Goal: Task Accomplishment & Management: Complete application form

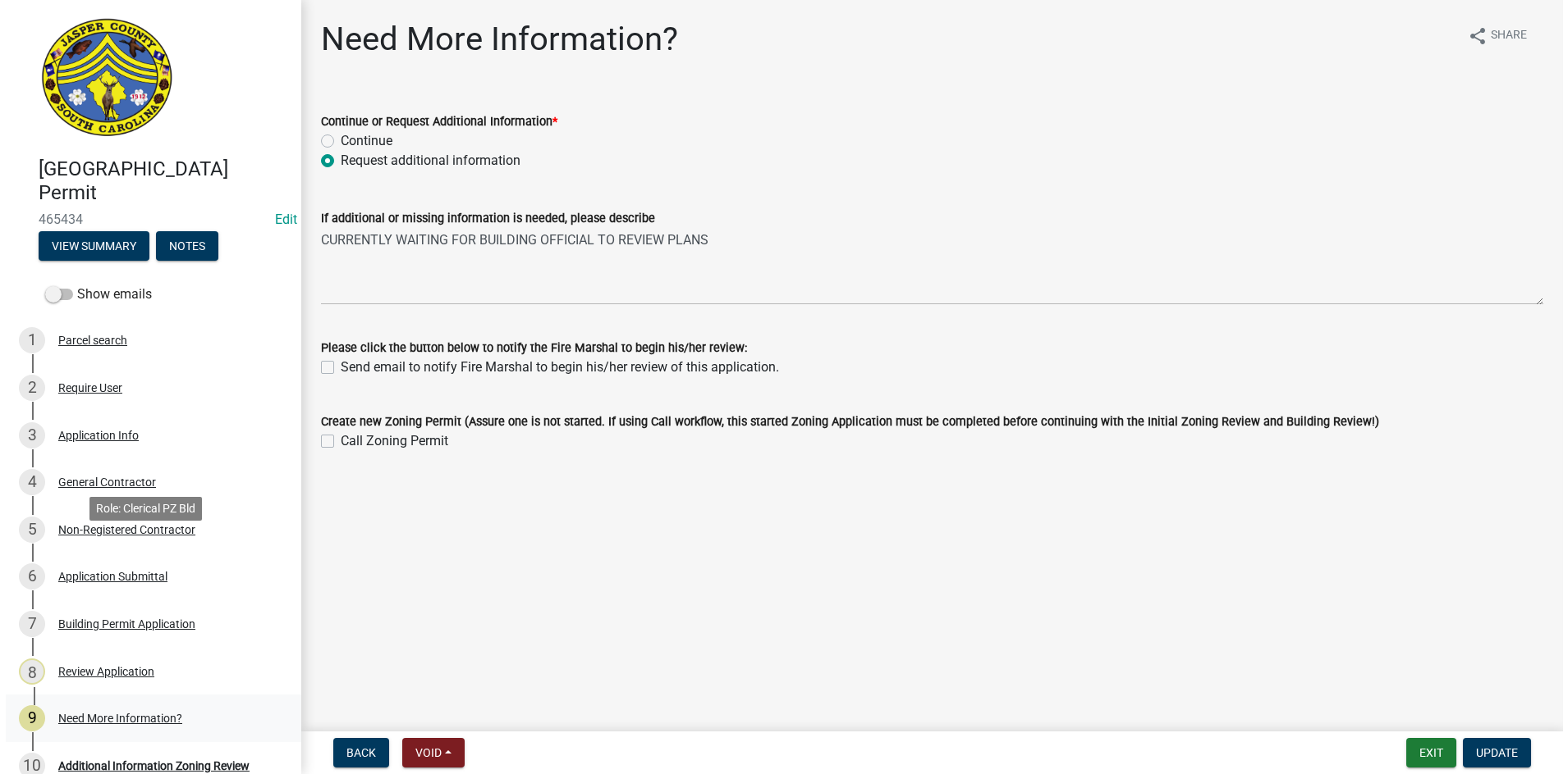
scroll to position [164, 0]
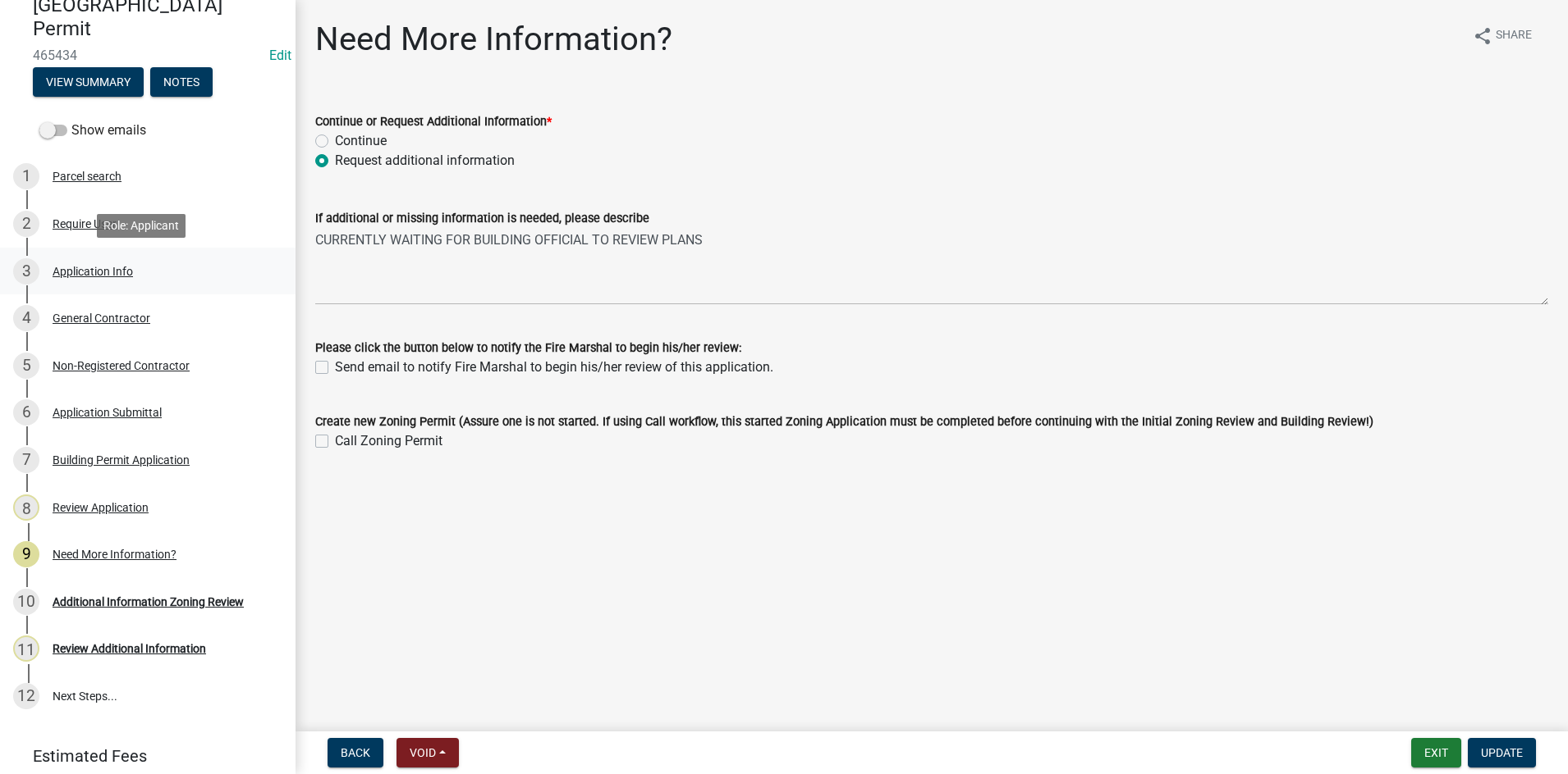
click at [78, 275] on div "Application Info" at bounding box center [92, 272] width 81 height 11
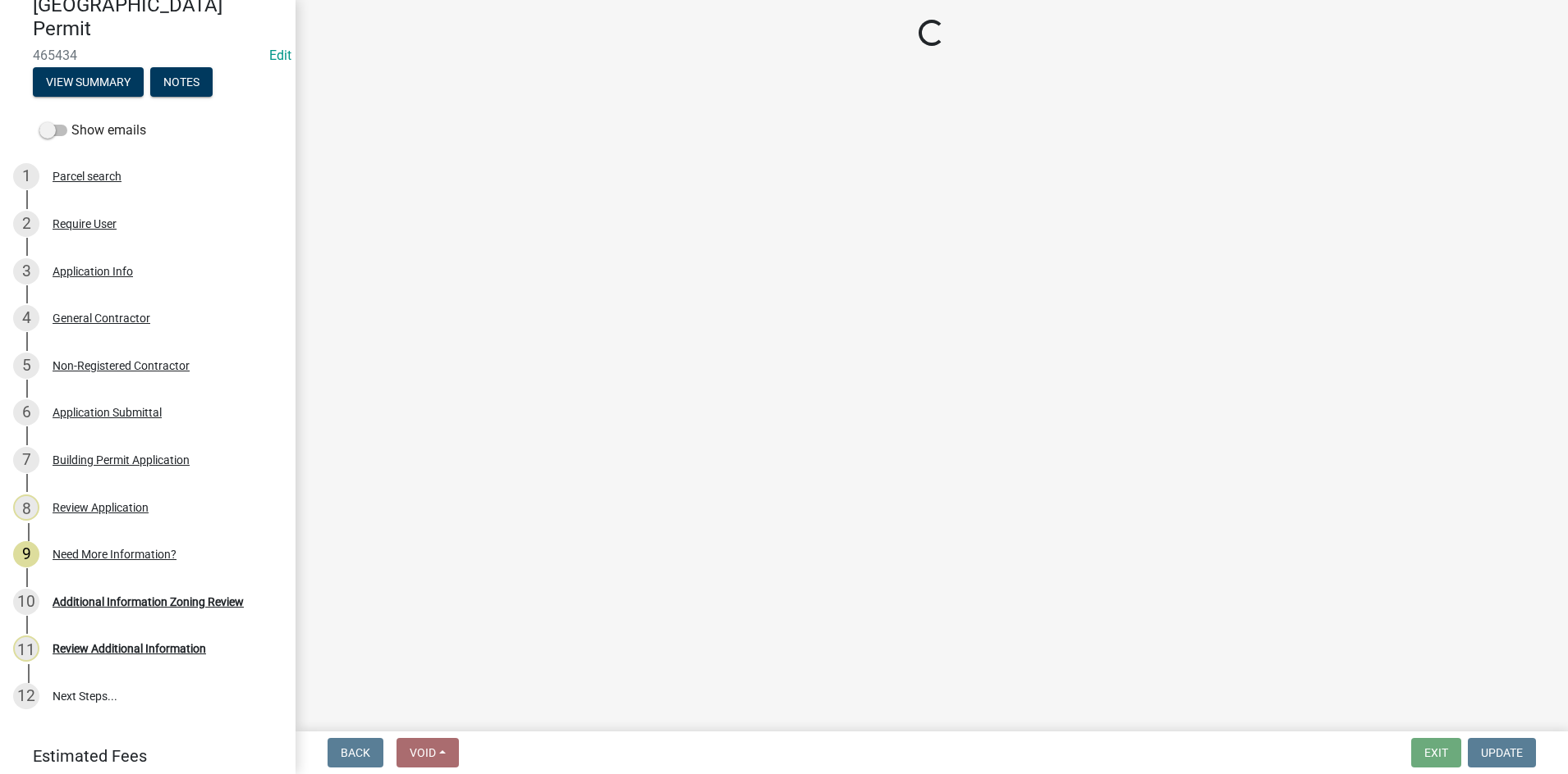
select select "9ee69ee8-4d28-486b-bc7b-e904e70aa828"
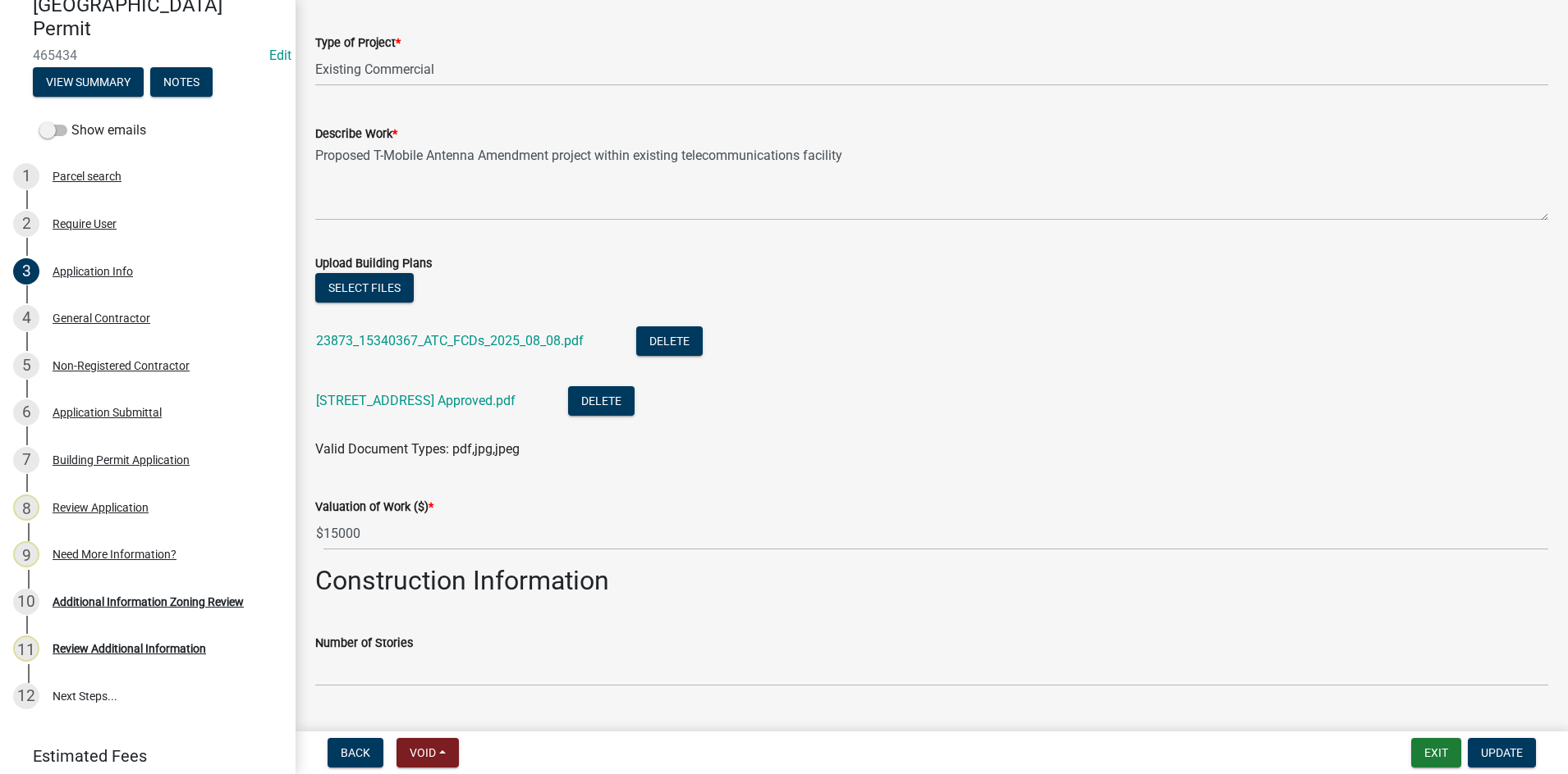
scroll to position [1805, 0]
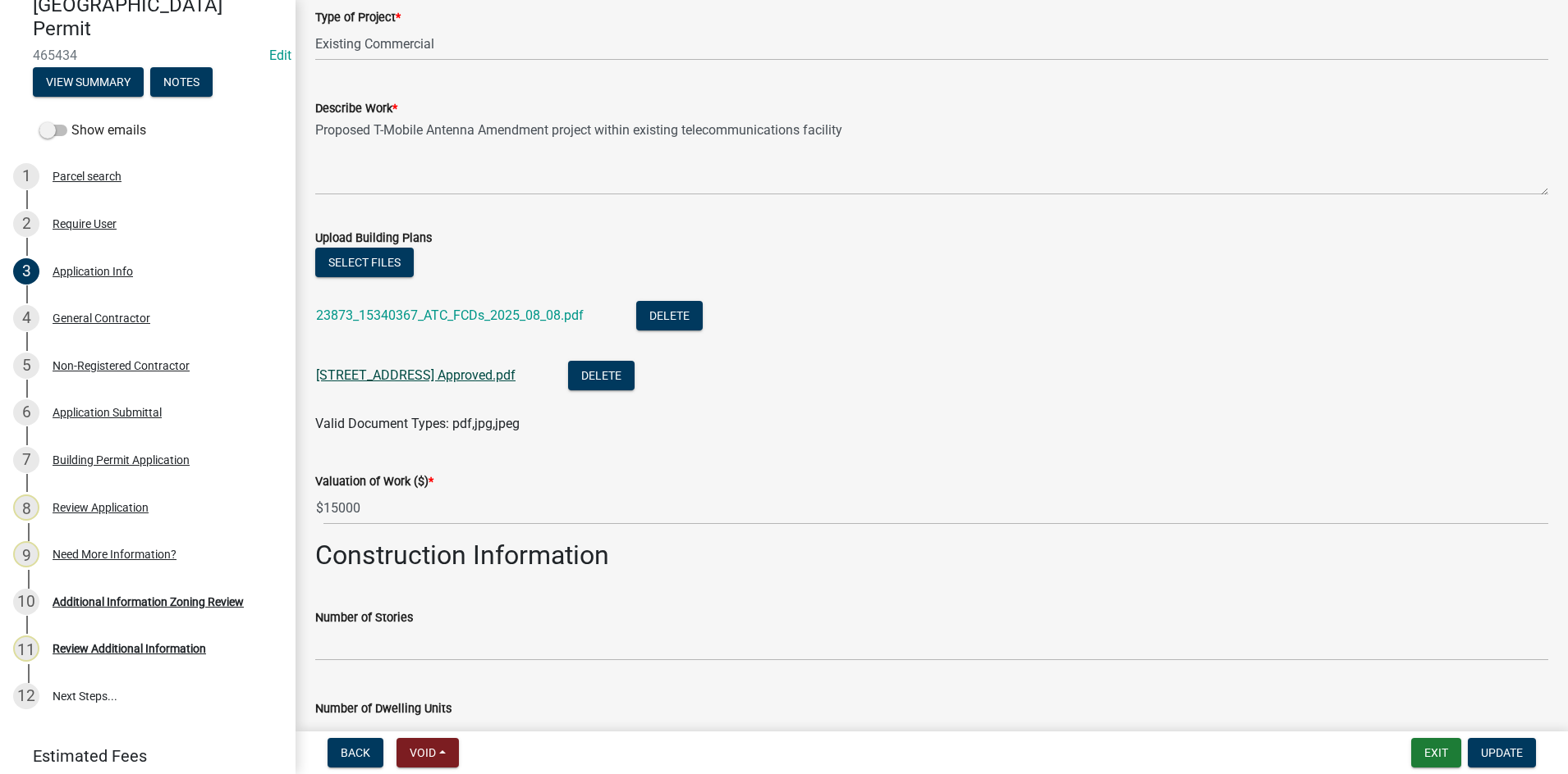
click at [382, 376] on link "[STREET_ADDRESS] Approved.pdf" at bounding box center [416, 376] width 200 height 15
click at [441, 314] on link "23873_15340367_ATC_FCDs_2025_08_08.pdf" at bounding box center [449, 316] width 267 height 15
click at [223, 598] on div "Additional Information Zoning Review" at bounding box center [147, 602] width 191 height 11
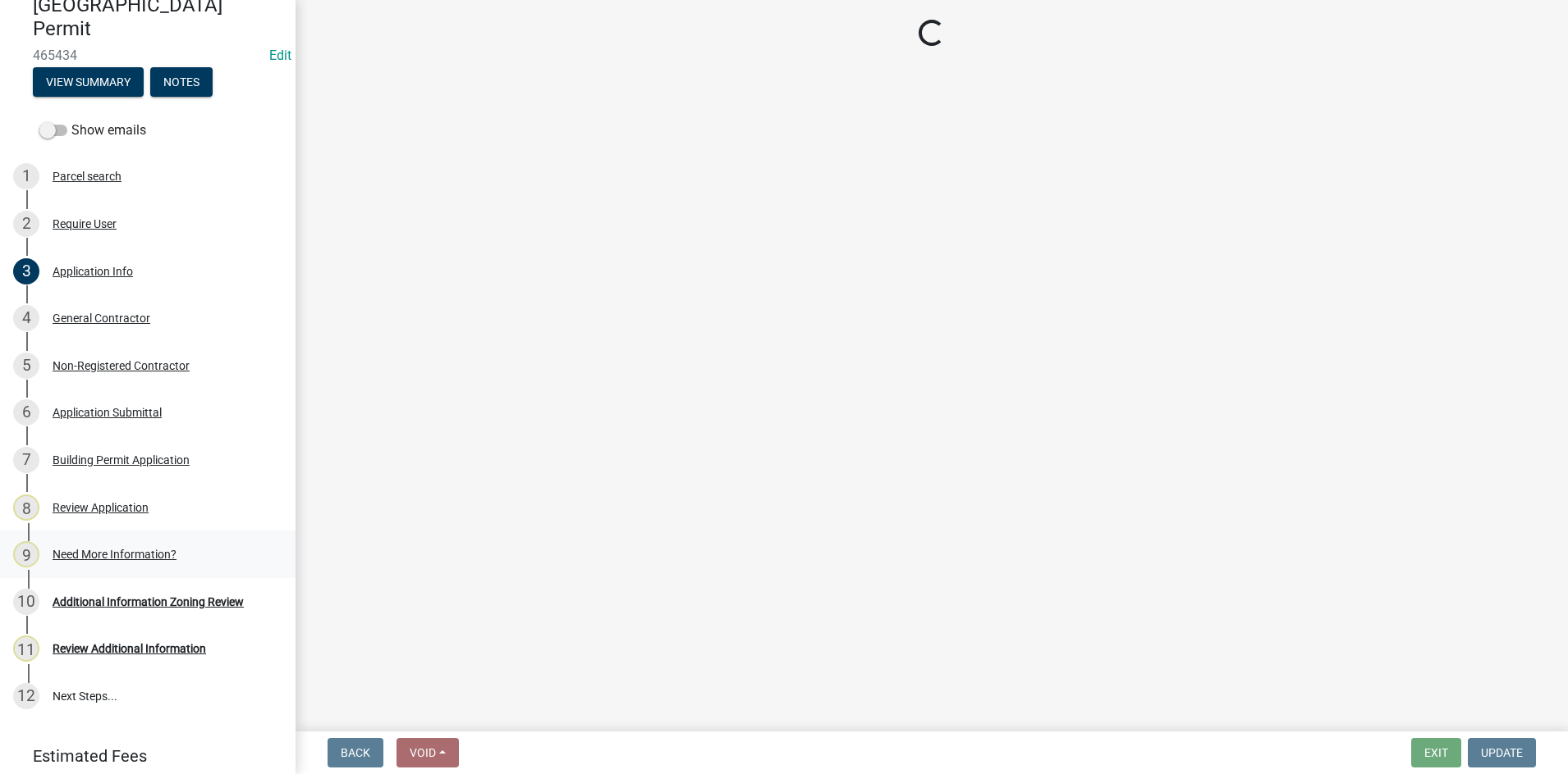
click at [149, 553] on div "Need More Information?" at bounding box center [114, 554] width 124 height 11
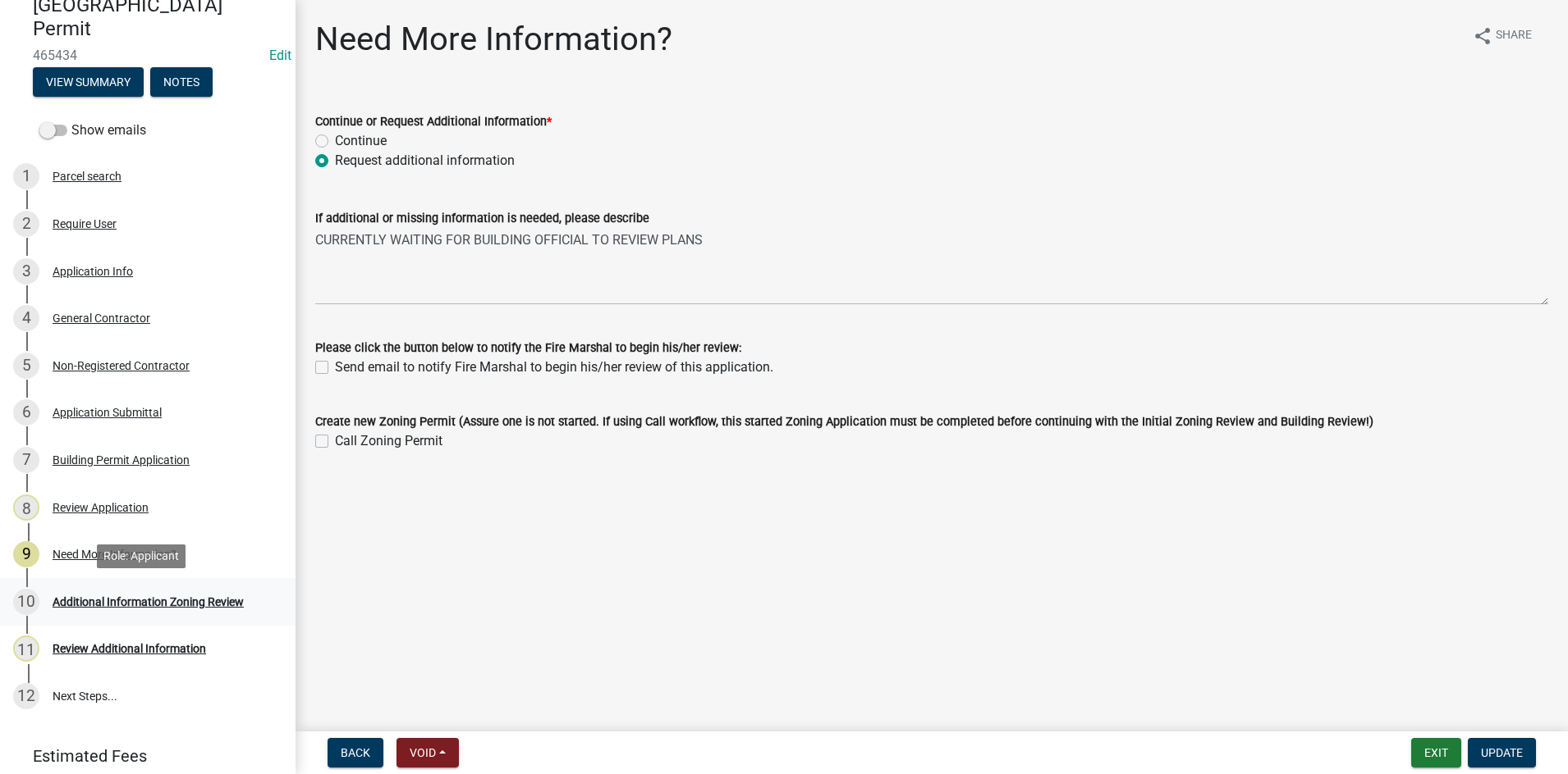
click at [123, 602] on div "Additional Information Zoning Review" at bounding box center [147, 602] width 191 height 11
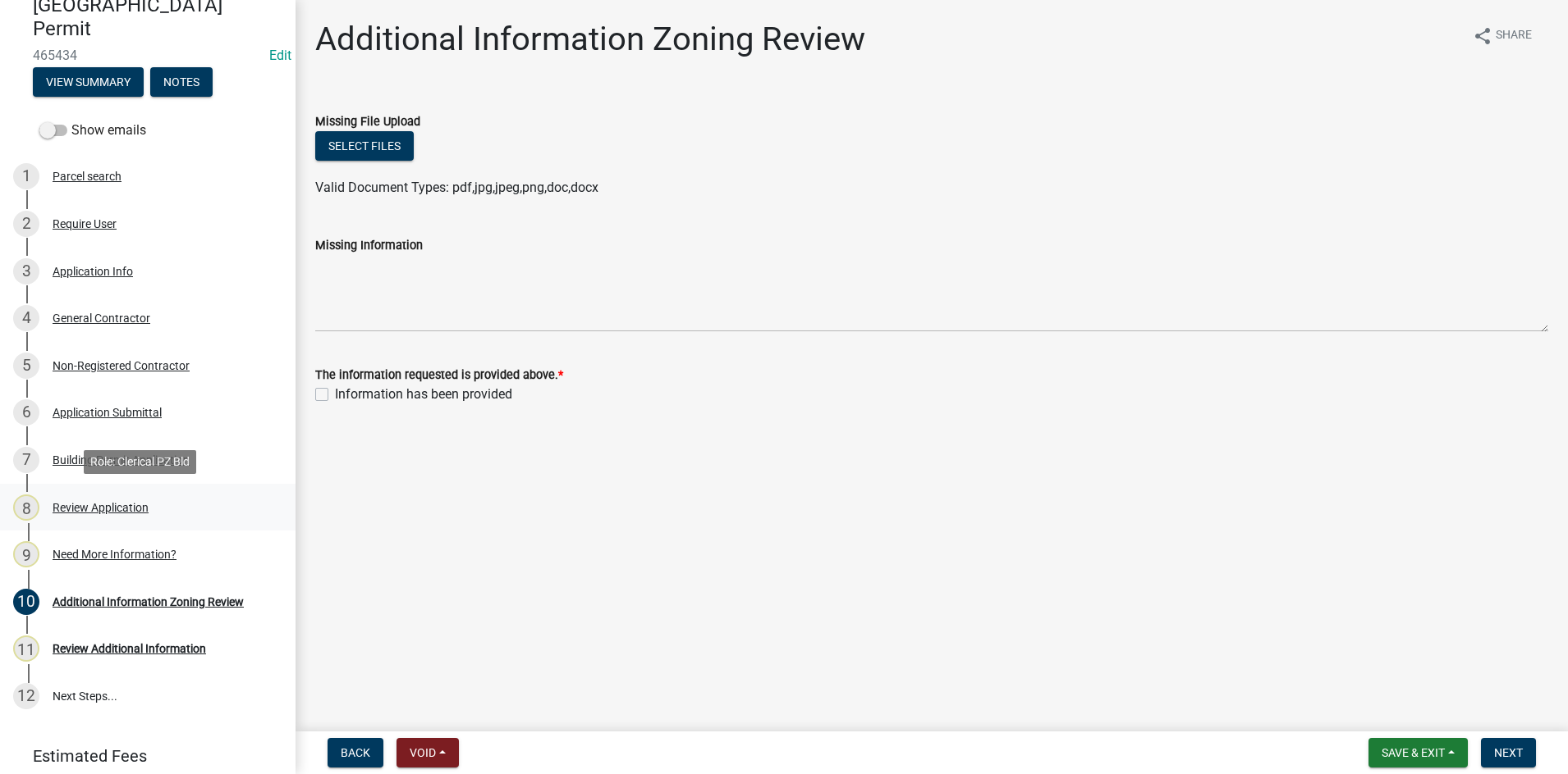
click at [87, 505] on div "Review Application" at bounding box center [100, 508] width 96 height 11
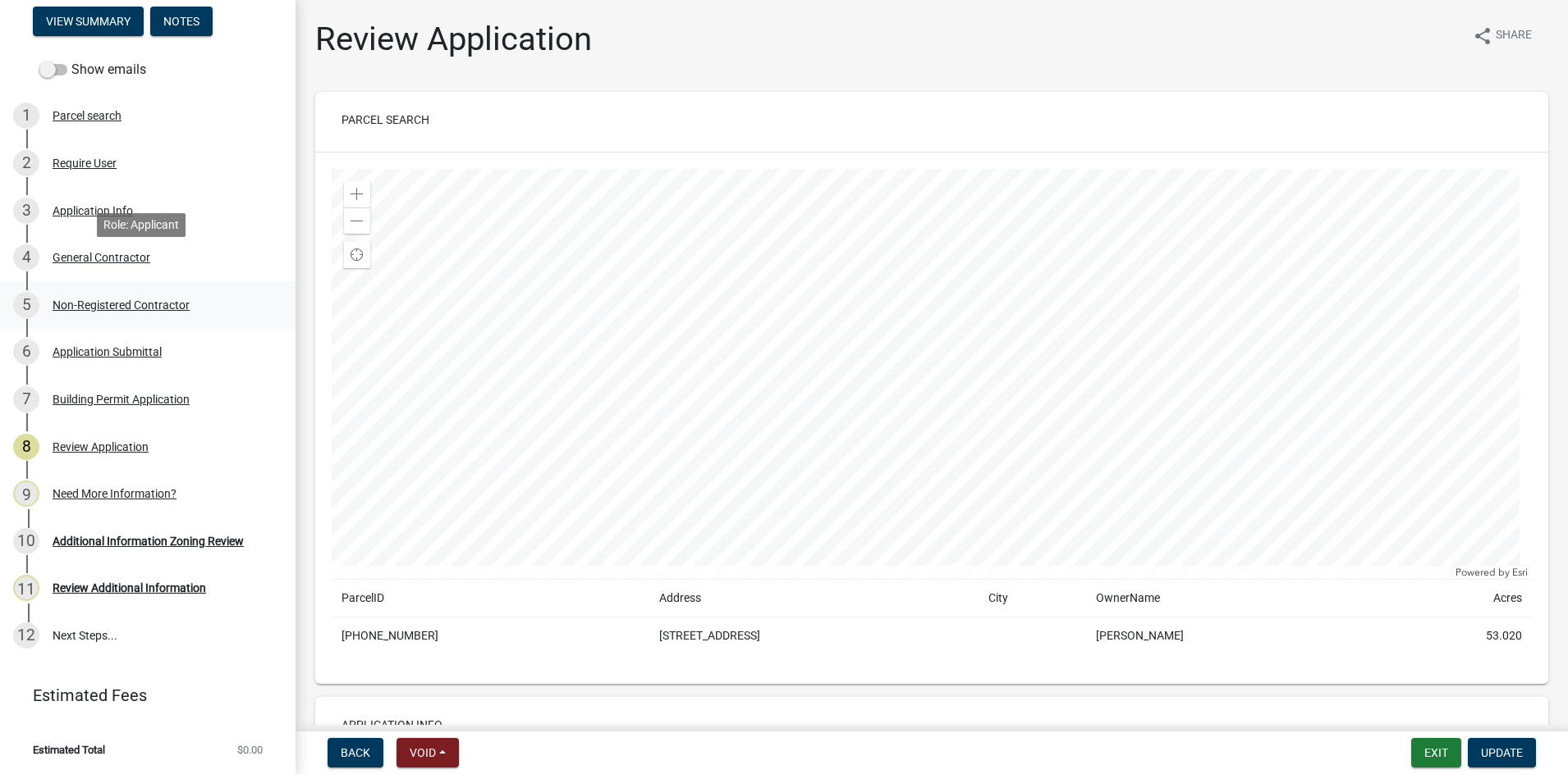
scroll to position [225, 0]
click at [100, 395] on div "Building Permit Application" at bounding box center [121, 398] width 137 height 11
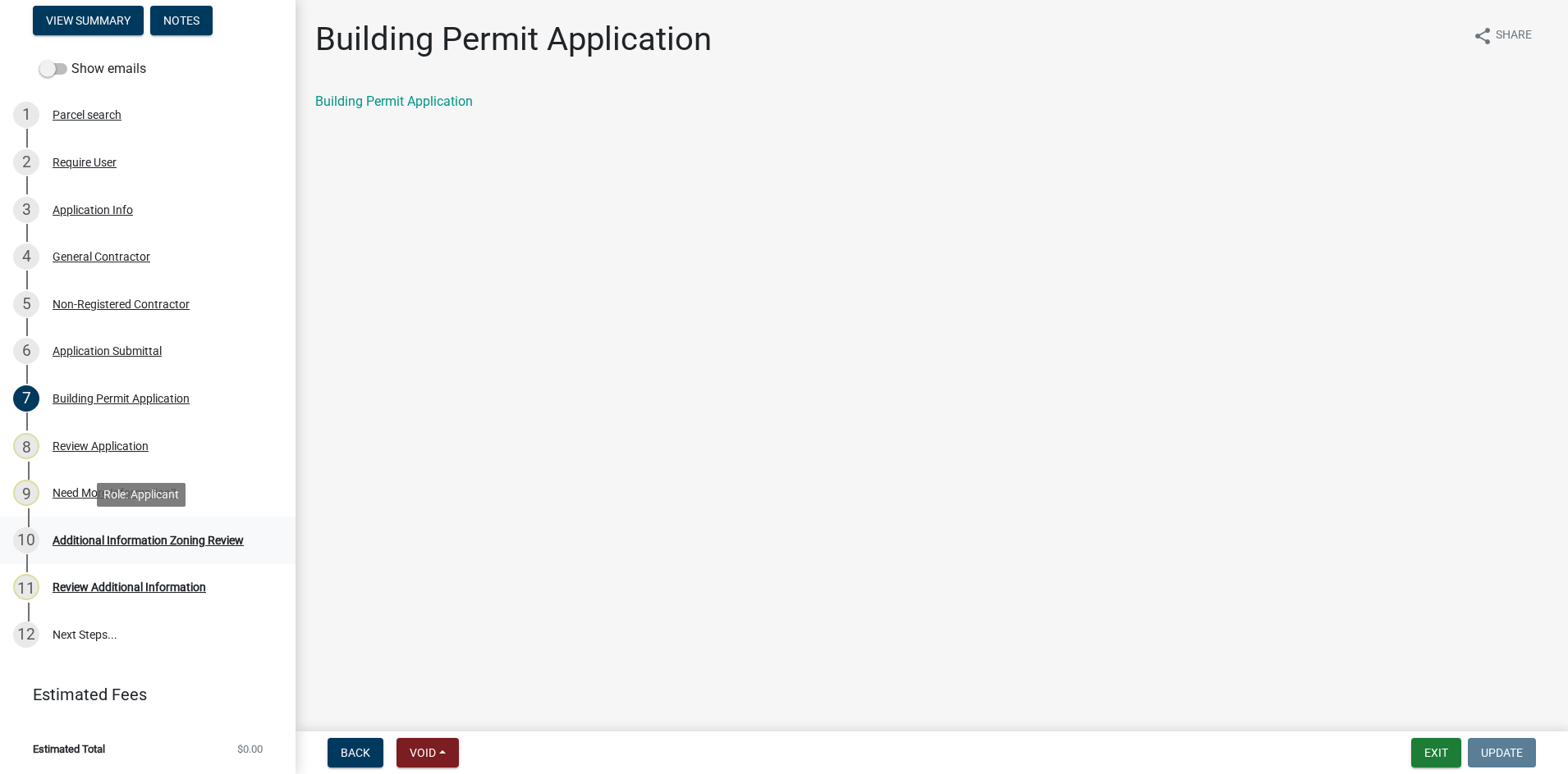
click at [117, 541] on div "Additional Information Zoning Review" at bounding box center [147, 541] width 191 height 11
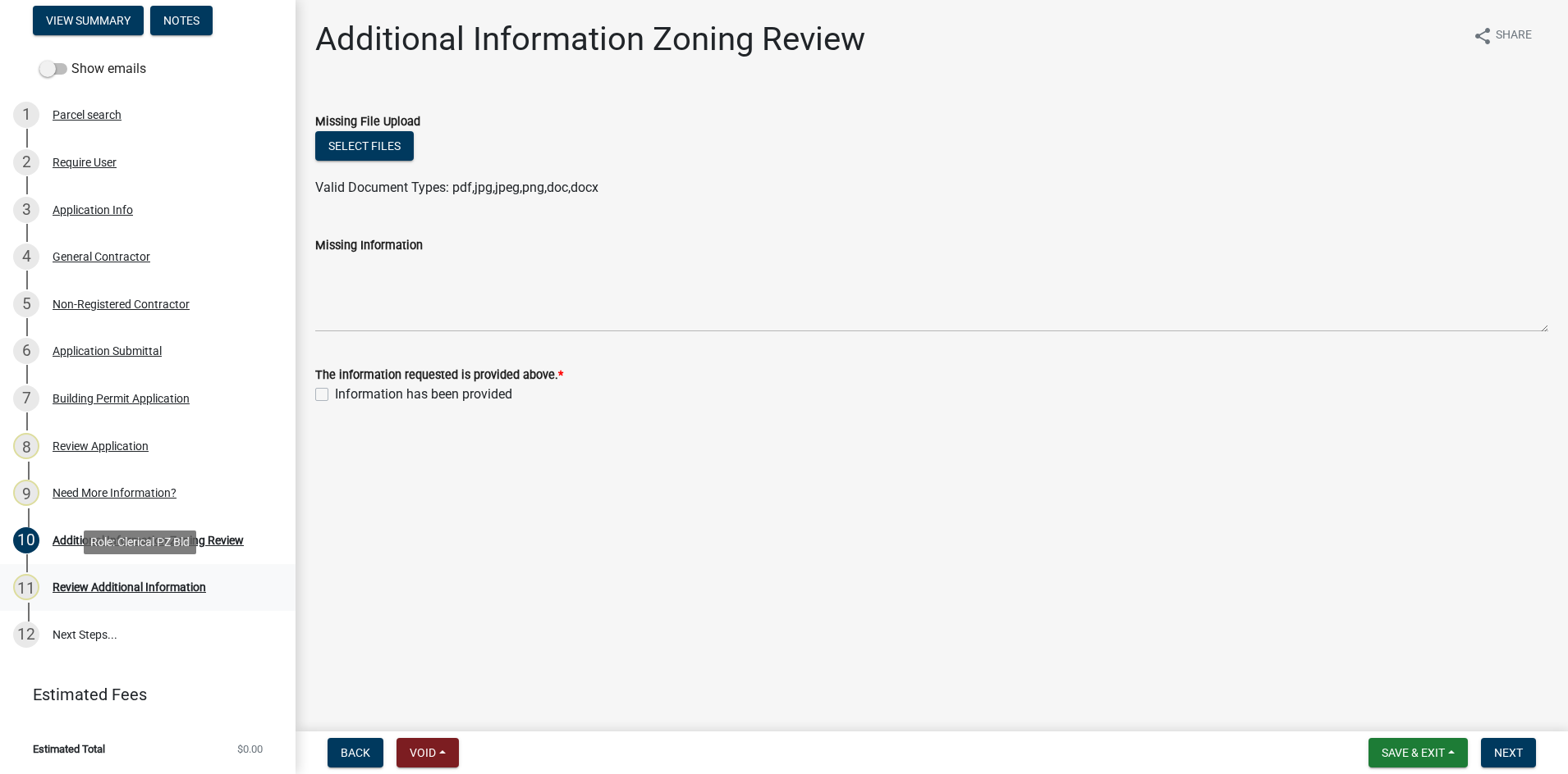
click at [105, 589] on div "Review Additional Information" at bounding box center [128, 588] width 153 height 11
click at [1502, 759] on span "Next" at bounding box center [1508, 753] width 29 height 13
click at [326, 387] on div "Information has been provided" at bounding box center [931, 395] width 1233 height 20
click at [328, 396] on div "Information has been provided" at bounding box center [931, 395] width 1233 height 20
click at [335, 396] on label "Information has been provided" at bounding box center [423, 395] width 177 height 20
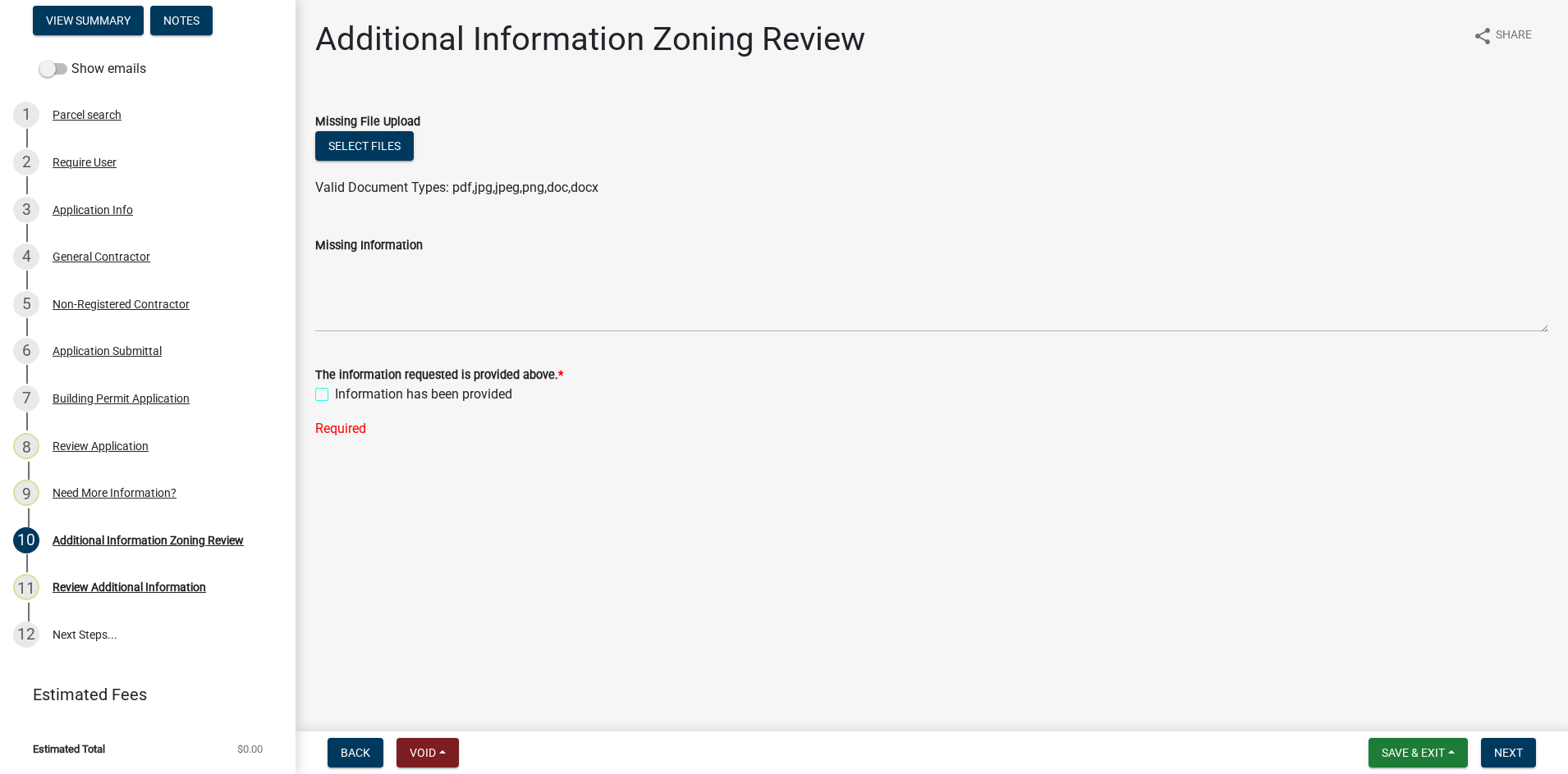
click at [335, 396] on input "Information has been provided" at bounding box center [340, 390] width 10 height 10
checkbox input "true"
click at [1491, 751] on button "Next" at bounding box center [1508, 752] width 55 height 29
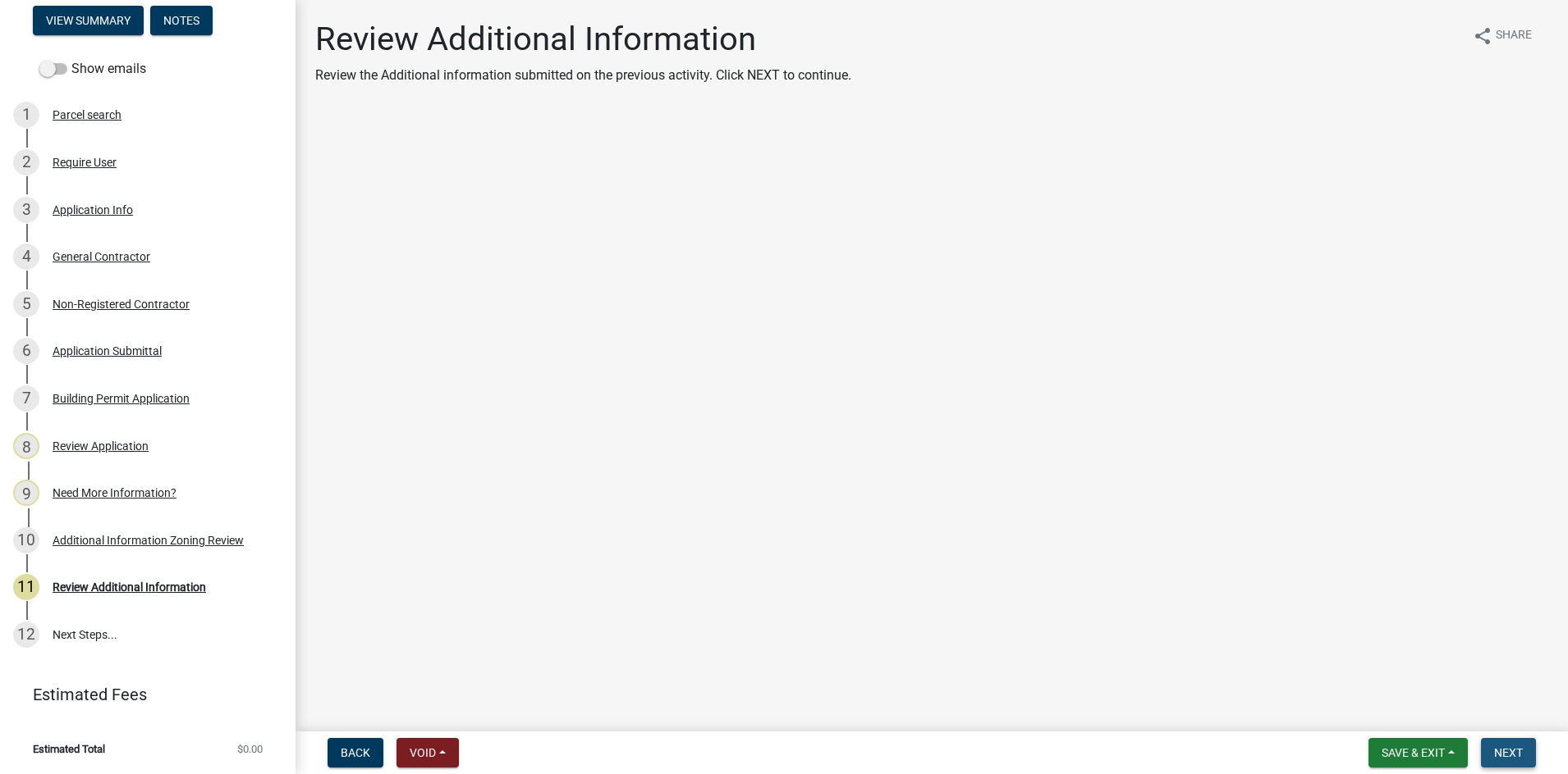
click at [1510, 760] on span "Next" at bounding box center [1508, 753] width 29 height 13
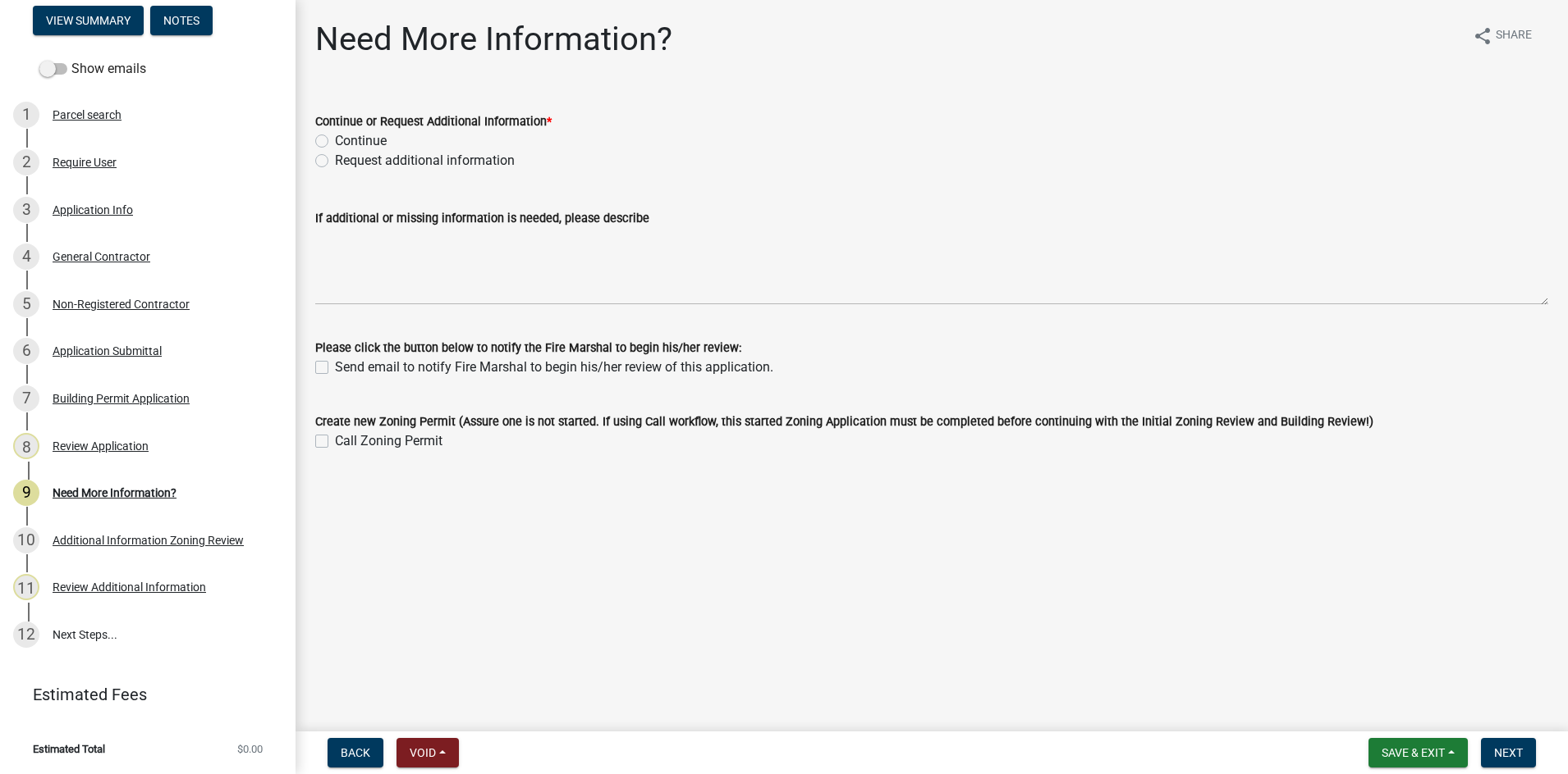
click at [335, 139] on label "Continue" at bounding box center [361, 141] width 51 height 20
click at [335, 139] on input "Continue" at bounding box center [340, 136] width 10 height 10
radio input "true"
click at [1507, 760] on button "Next" at bounding box center [1508, 752] width 55 height 29
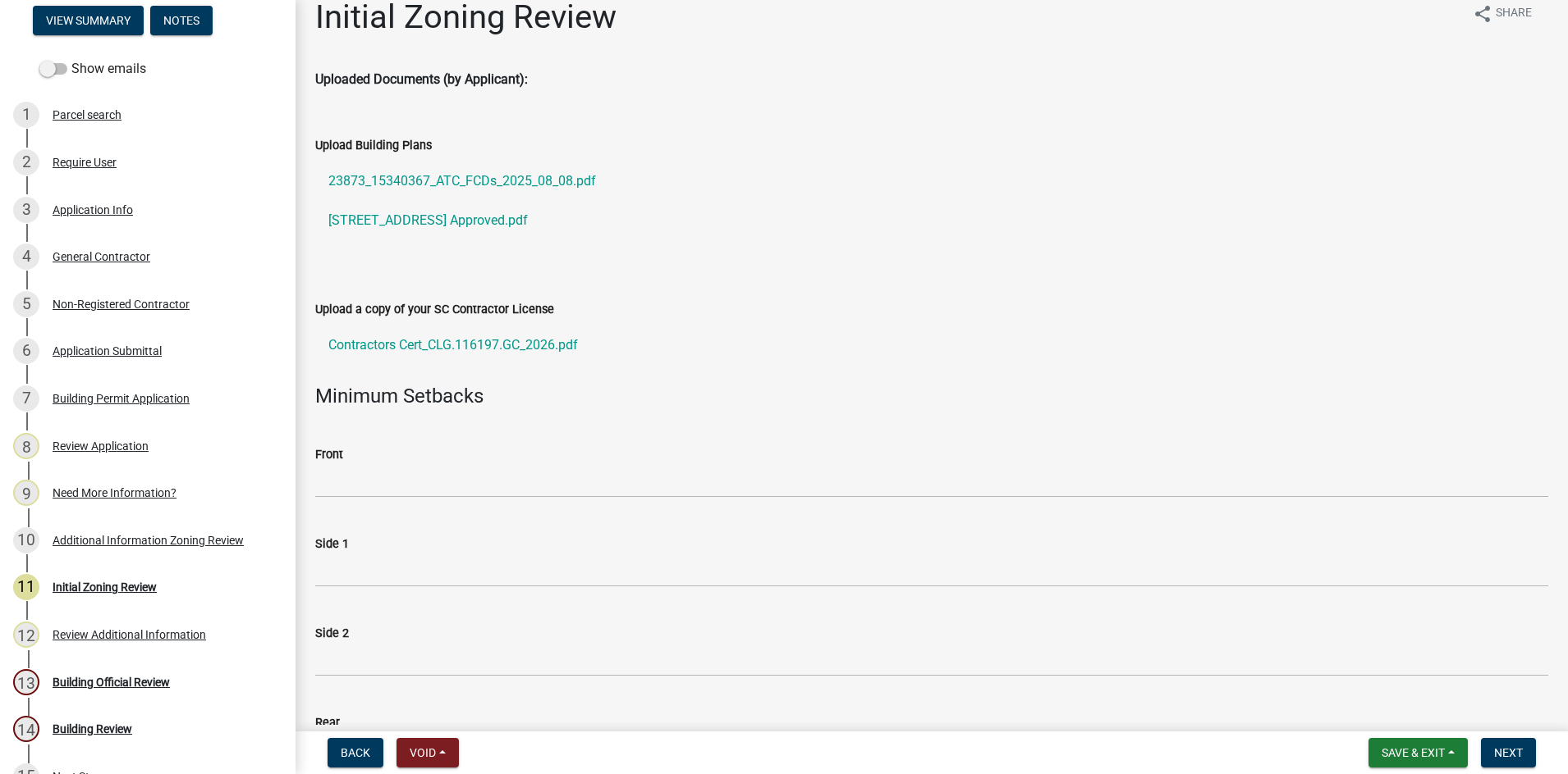
scroll to position [0, 0]
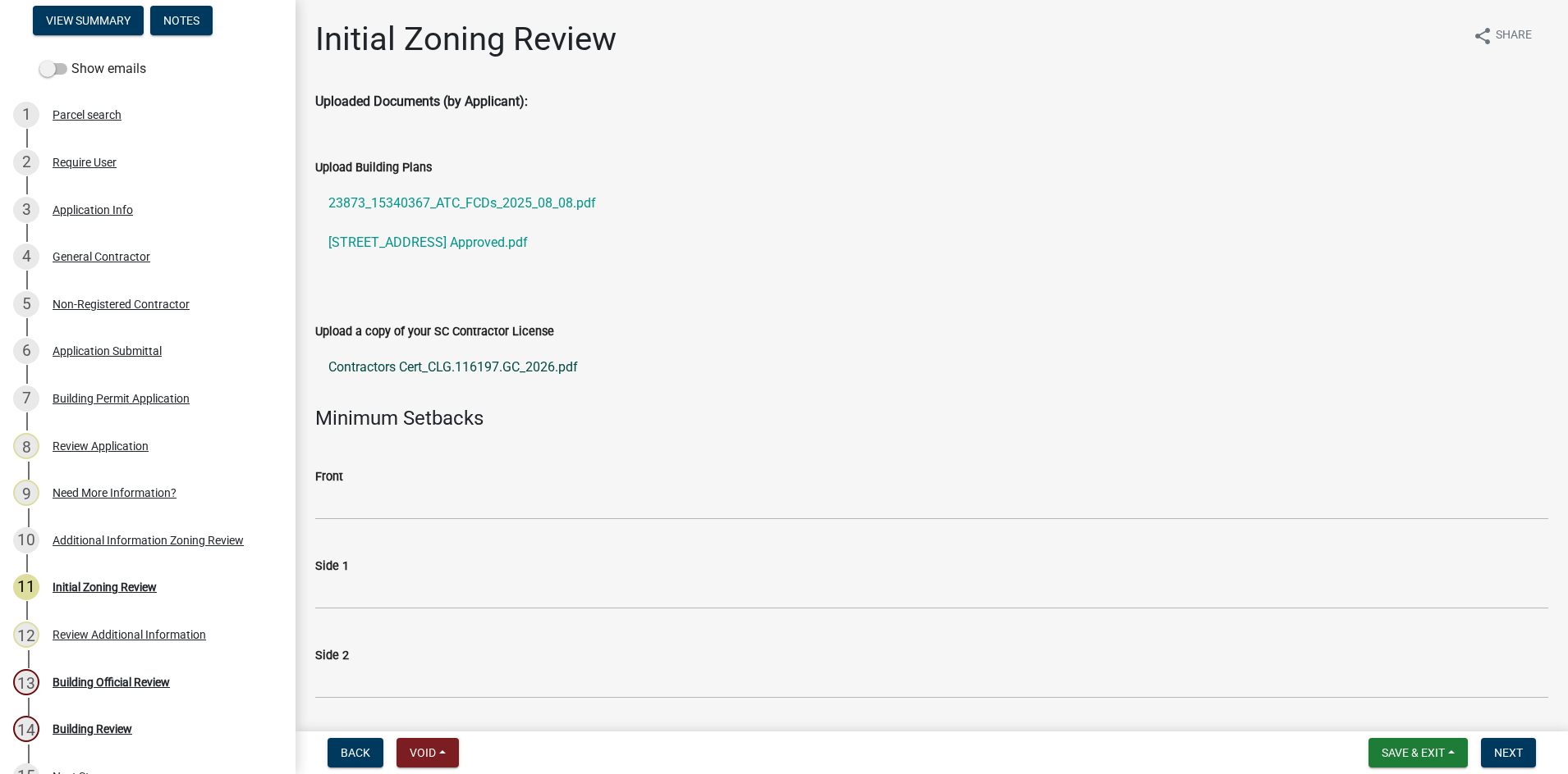
click at [376, 364] on link "Contractors Cert_CLG.116197.GC_2026.pdf" at bounding box center [931, 367] width 1233 height 39
